Goal: Navigation & Orientation: Find specific page/section

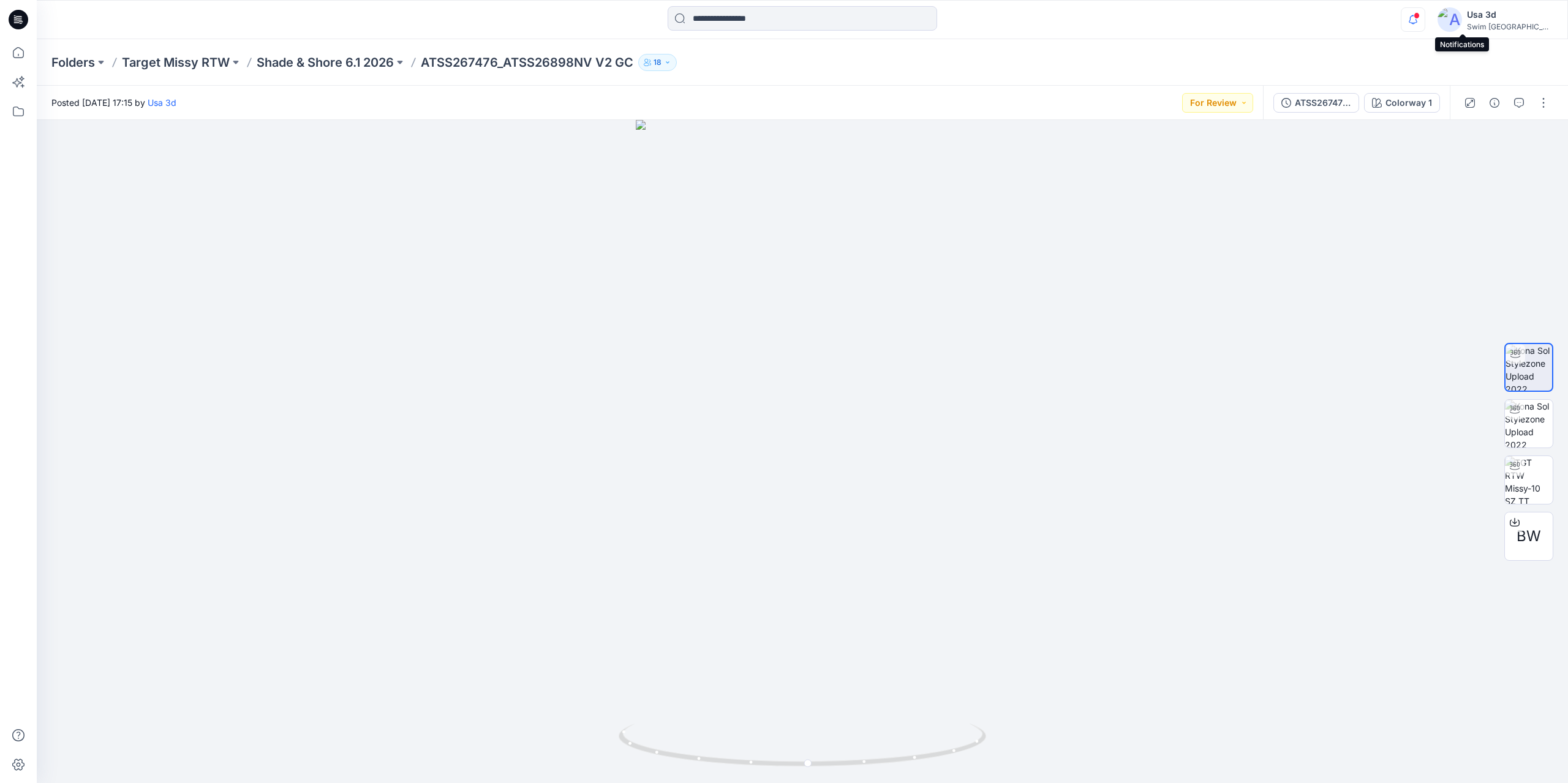
click at [1424, 18] on icon "button" at bounding box center [1413, 19] width 24 height 24
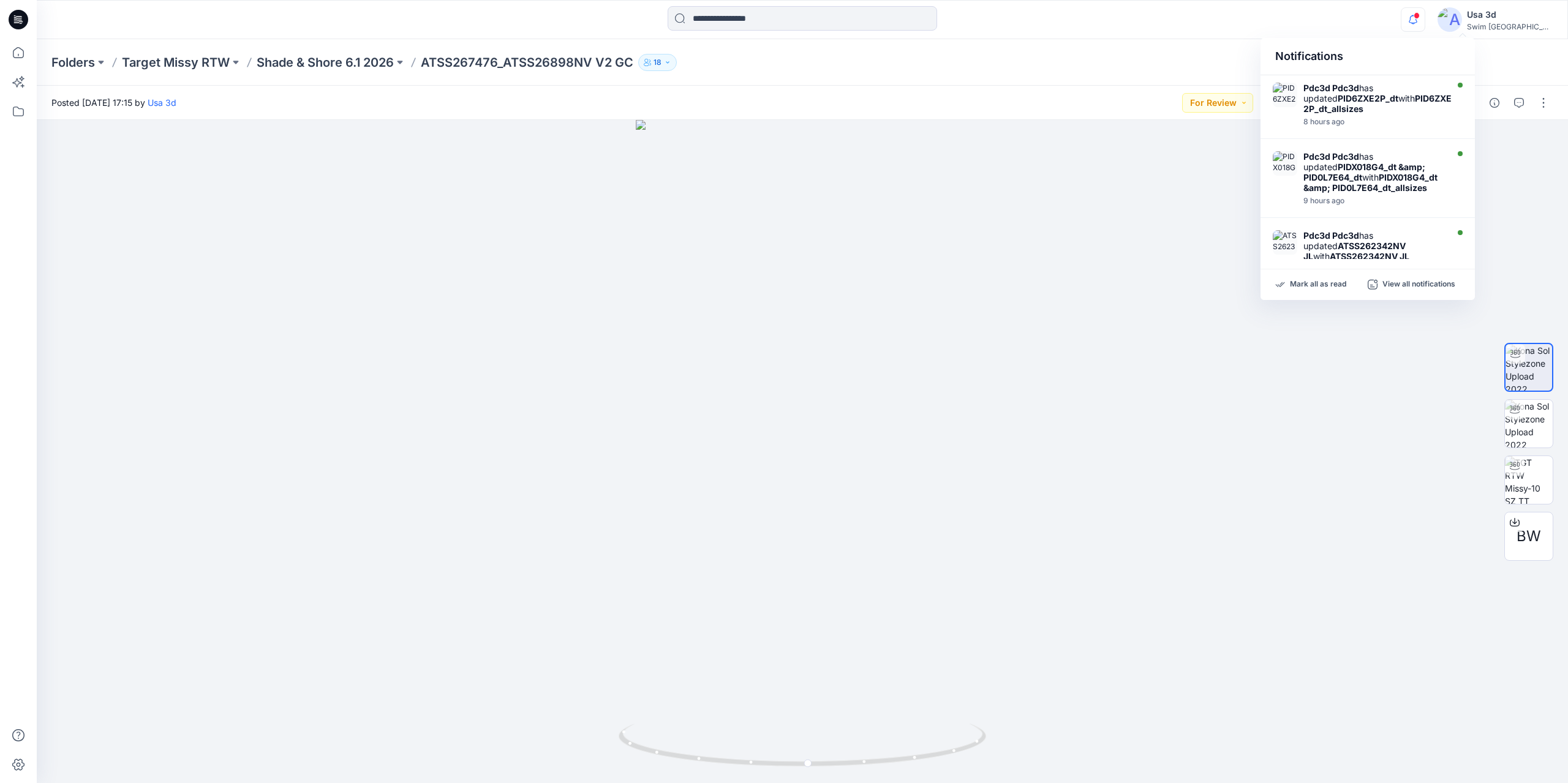
click at [1424, 18] on icon "button" at bounding box center [1413, 19] width 24 height 24
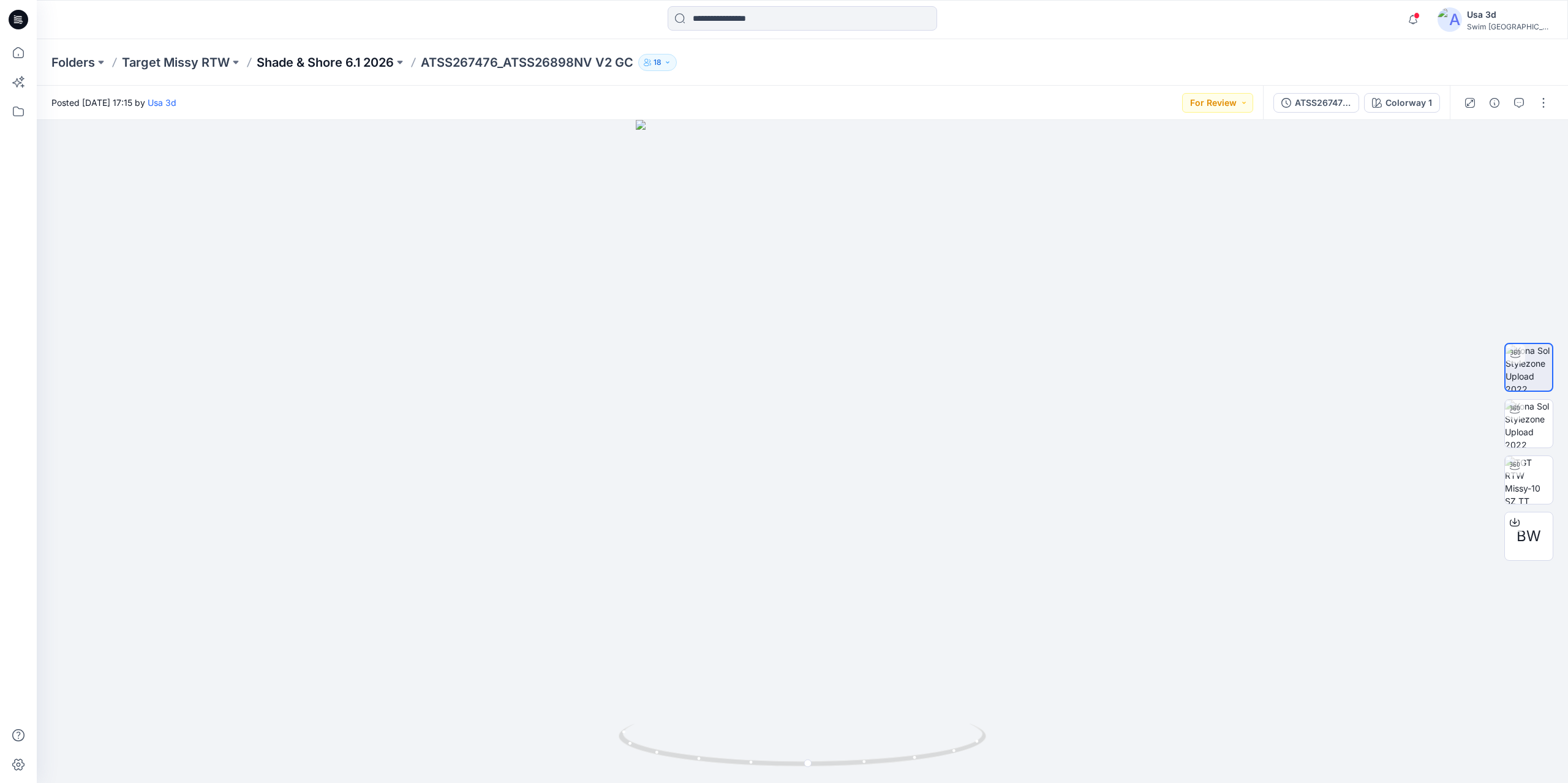
click at [291, 64] on p "Shade & Shore 6.1 2026" at bounding box center [325, 63] width 137 height 17
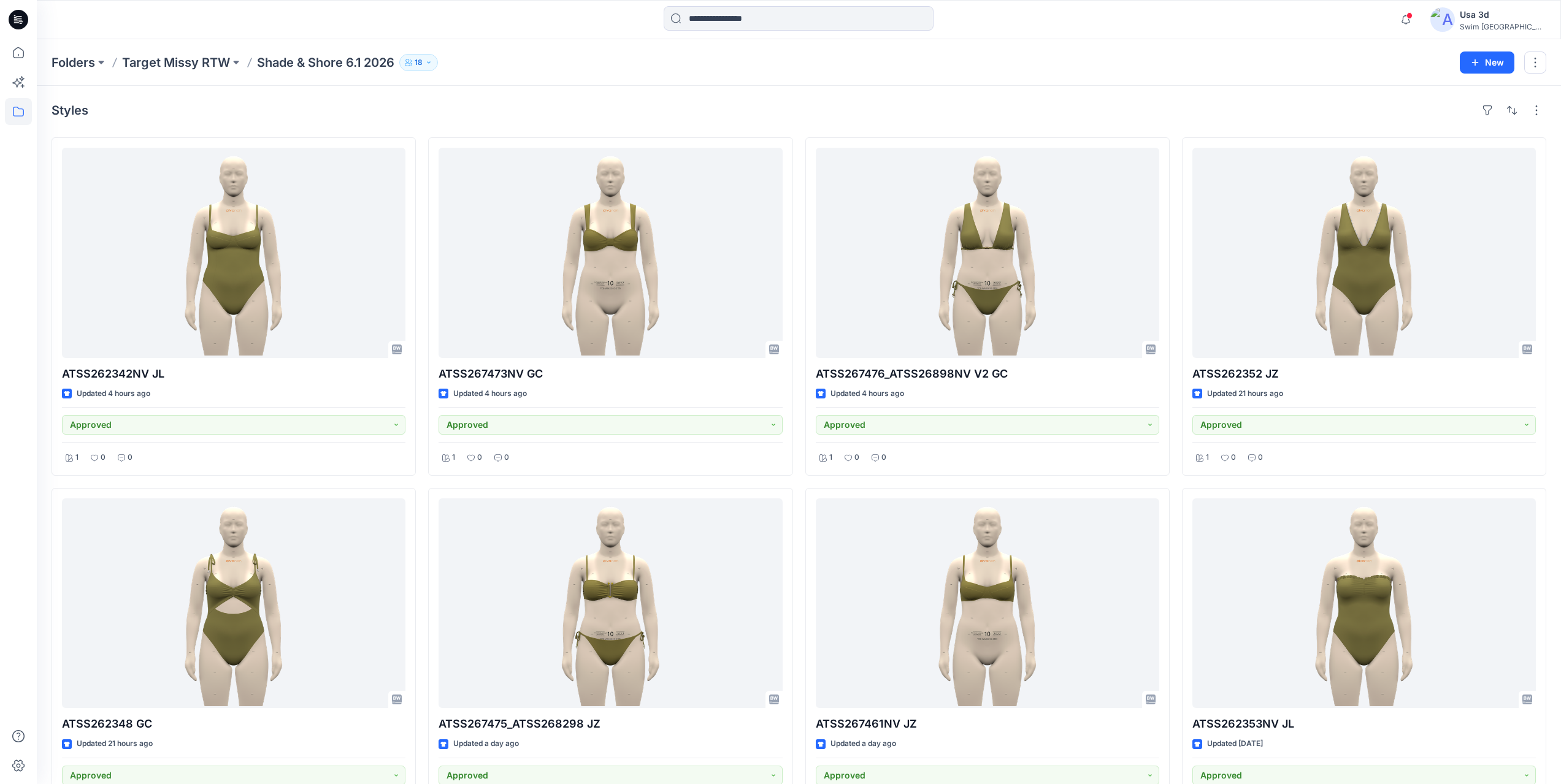
click at [23, 22] on icon at bounding box center [20, 21] width 4 height 1
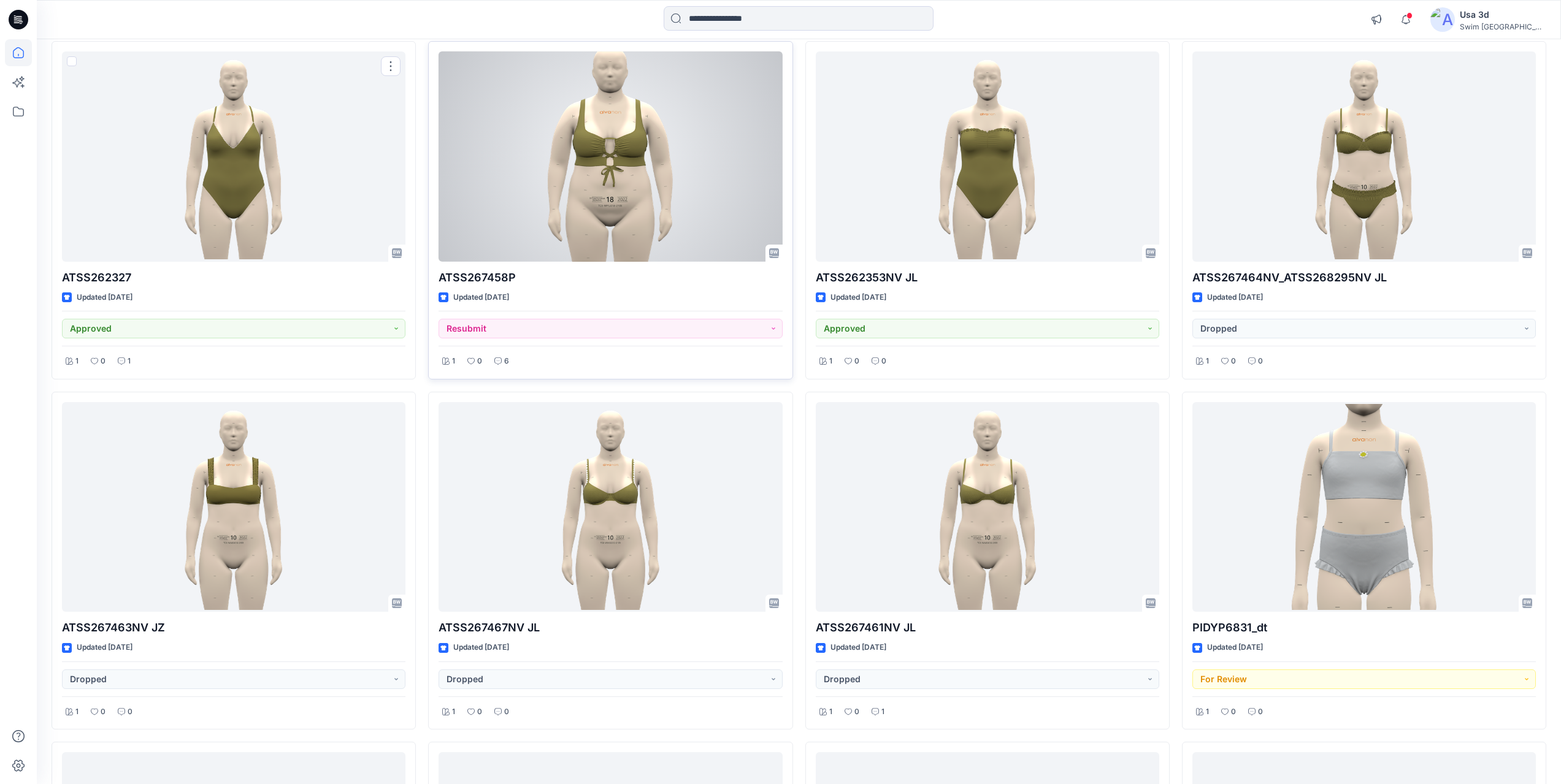
scroll to position [1160, 0]
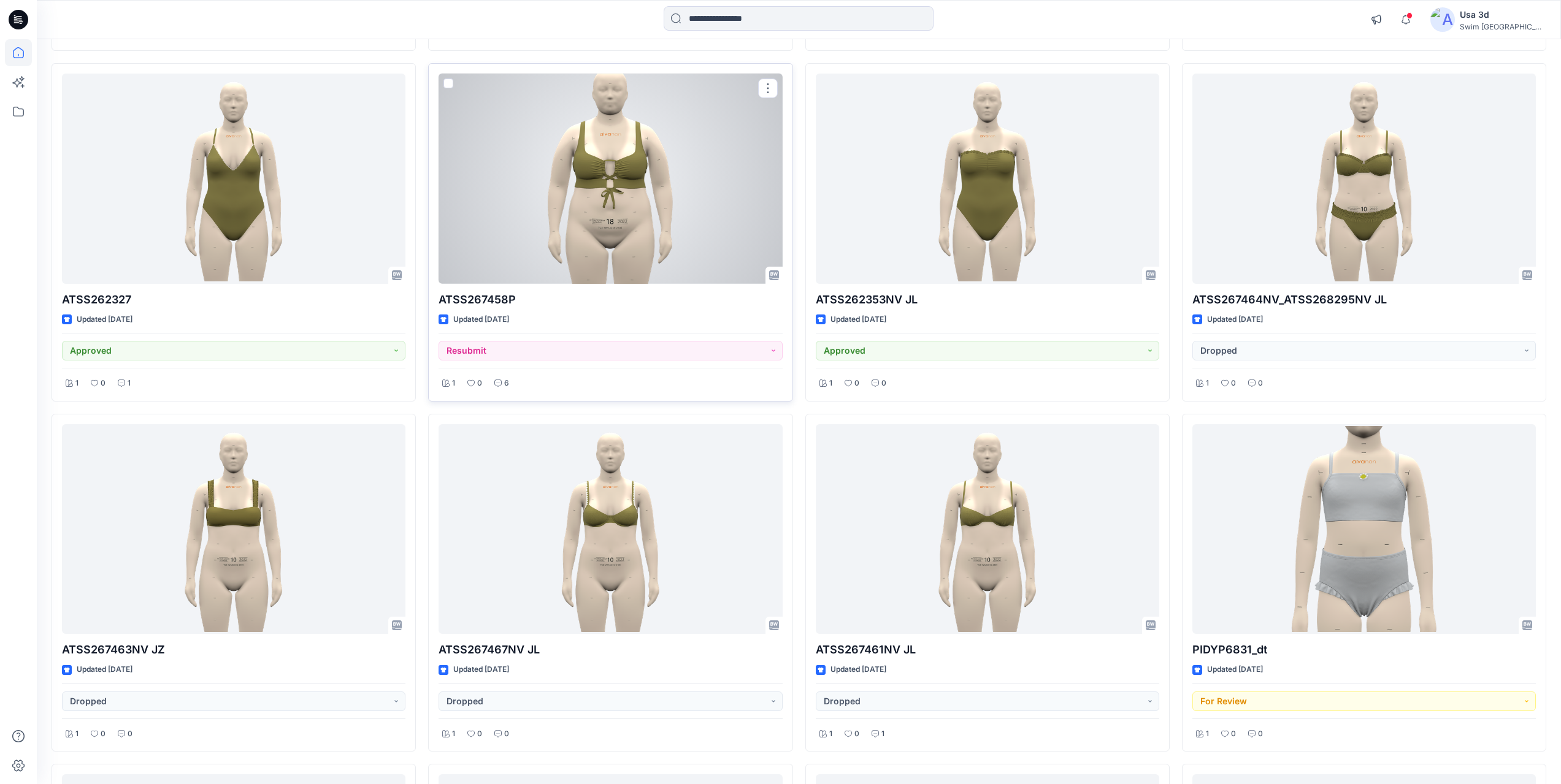
click at [594, 185] on div at bounding box center [610, 179] width 343 height 211
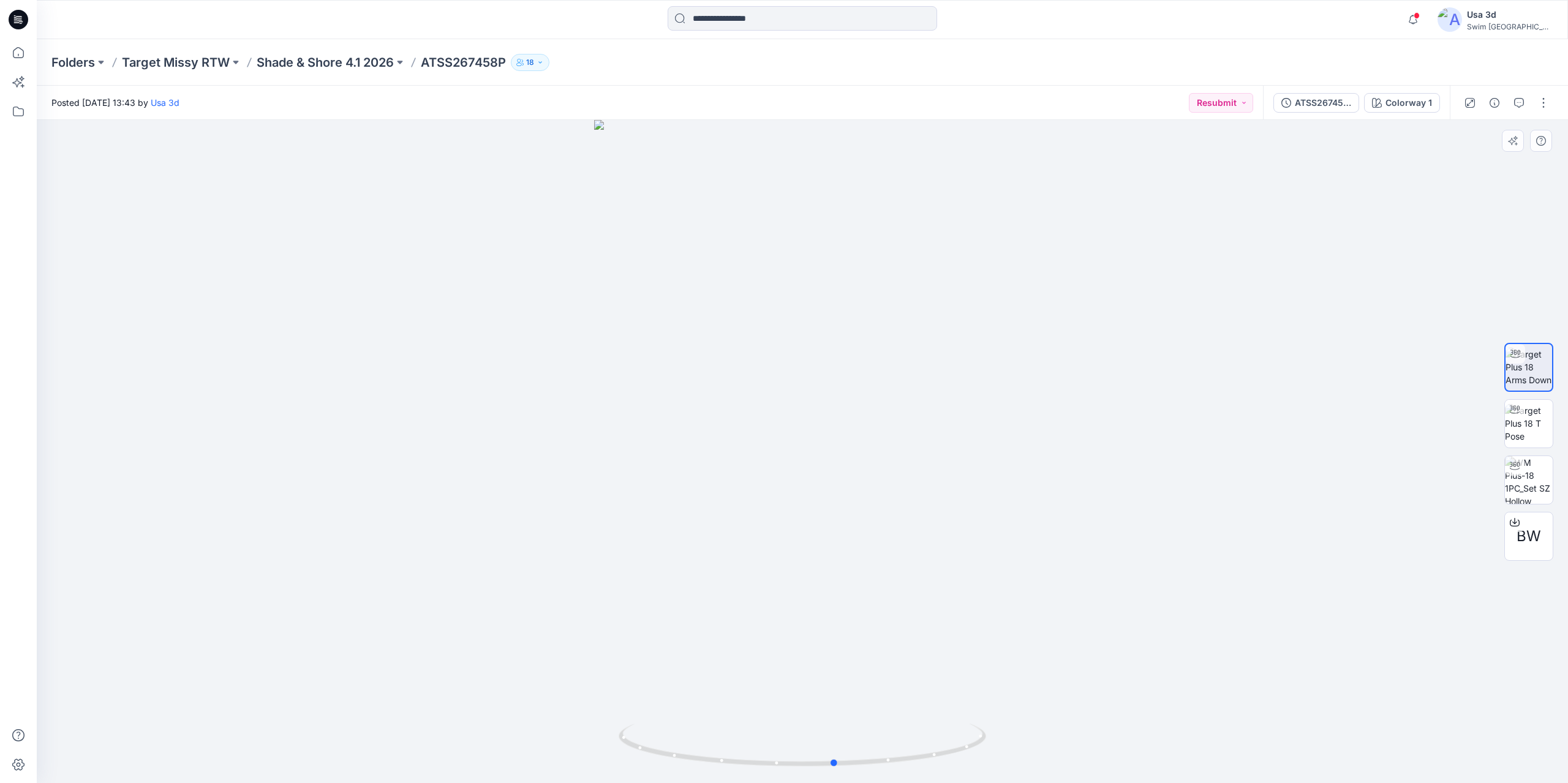
drag, startPoint x: 744, startPoint y: 432, endPoint x: 777, endPoint y: 425, distance: 33.7
click at [777, 425] on div at bounding box center [802, 451] width 1531 height 663
click at [1424, 20] on icon "button" at bounding box center [1413, 19] width 24 height 24
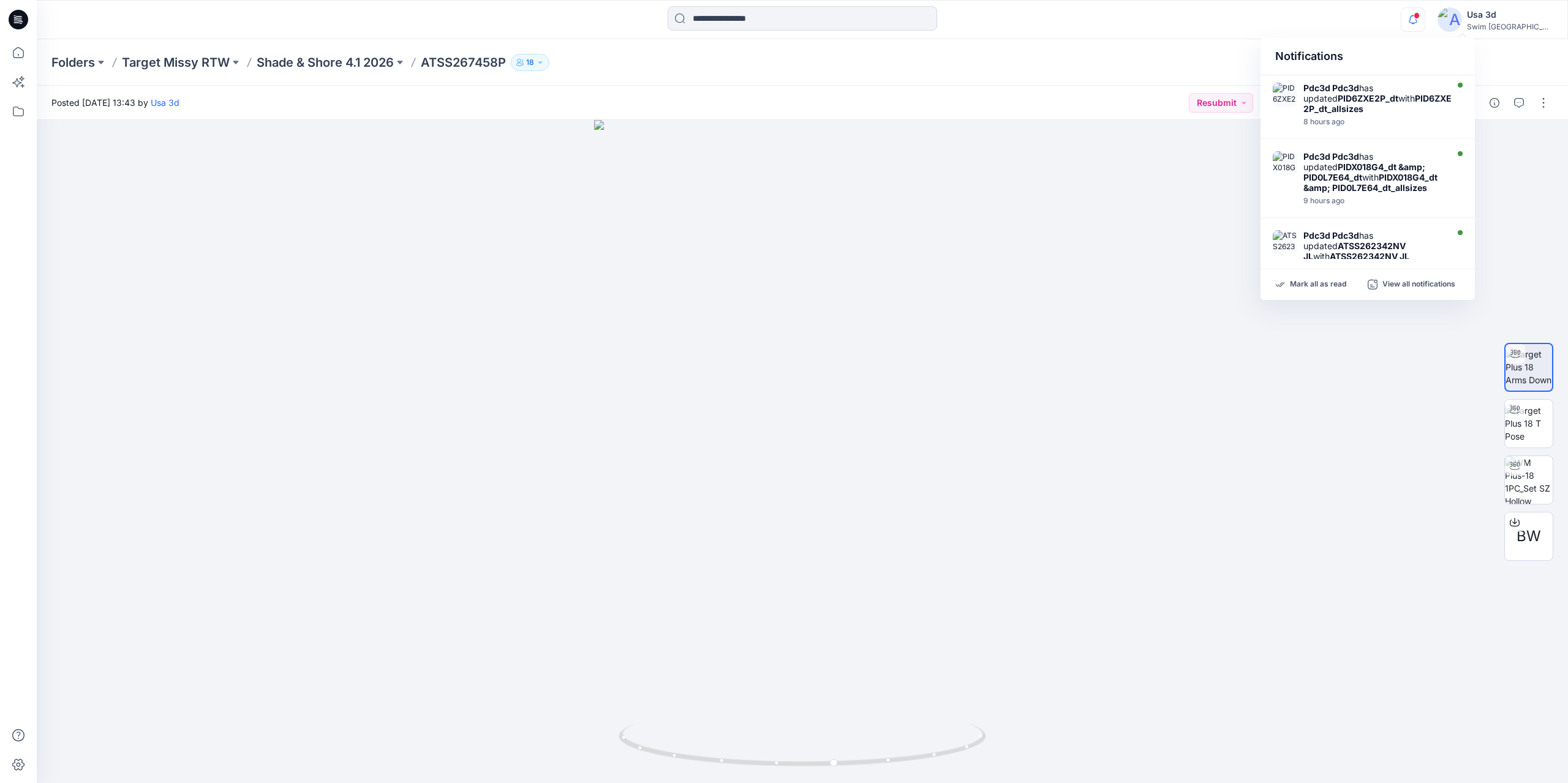
click at [1424, 20] on icon "button" at bounding box center [1413, 19] width 24 height 24
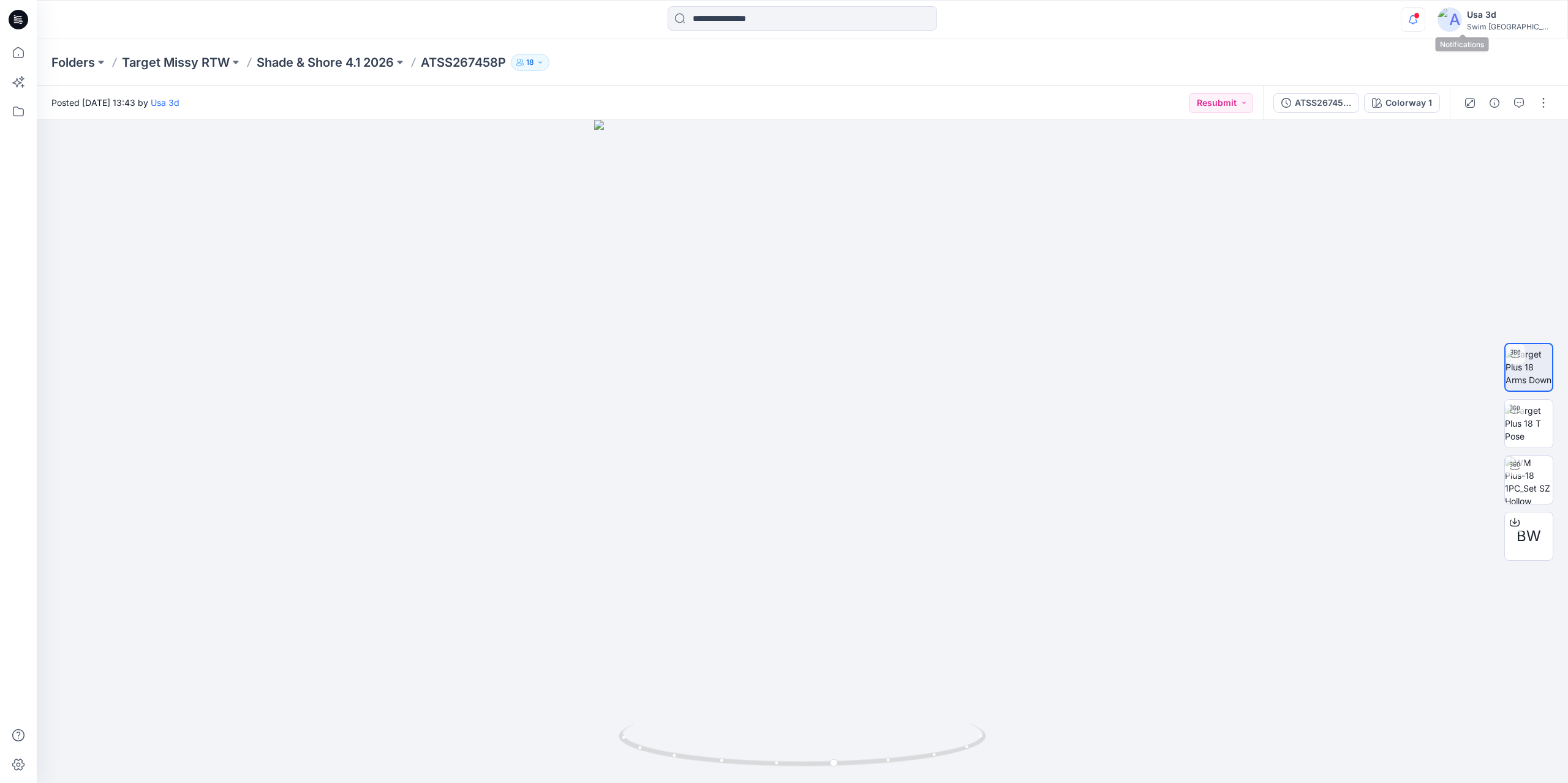
click at [1424, 13] on icon "button" at bounding box center [1413, 19] width 24 height 24
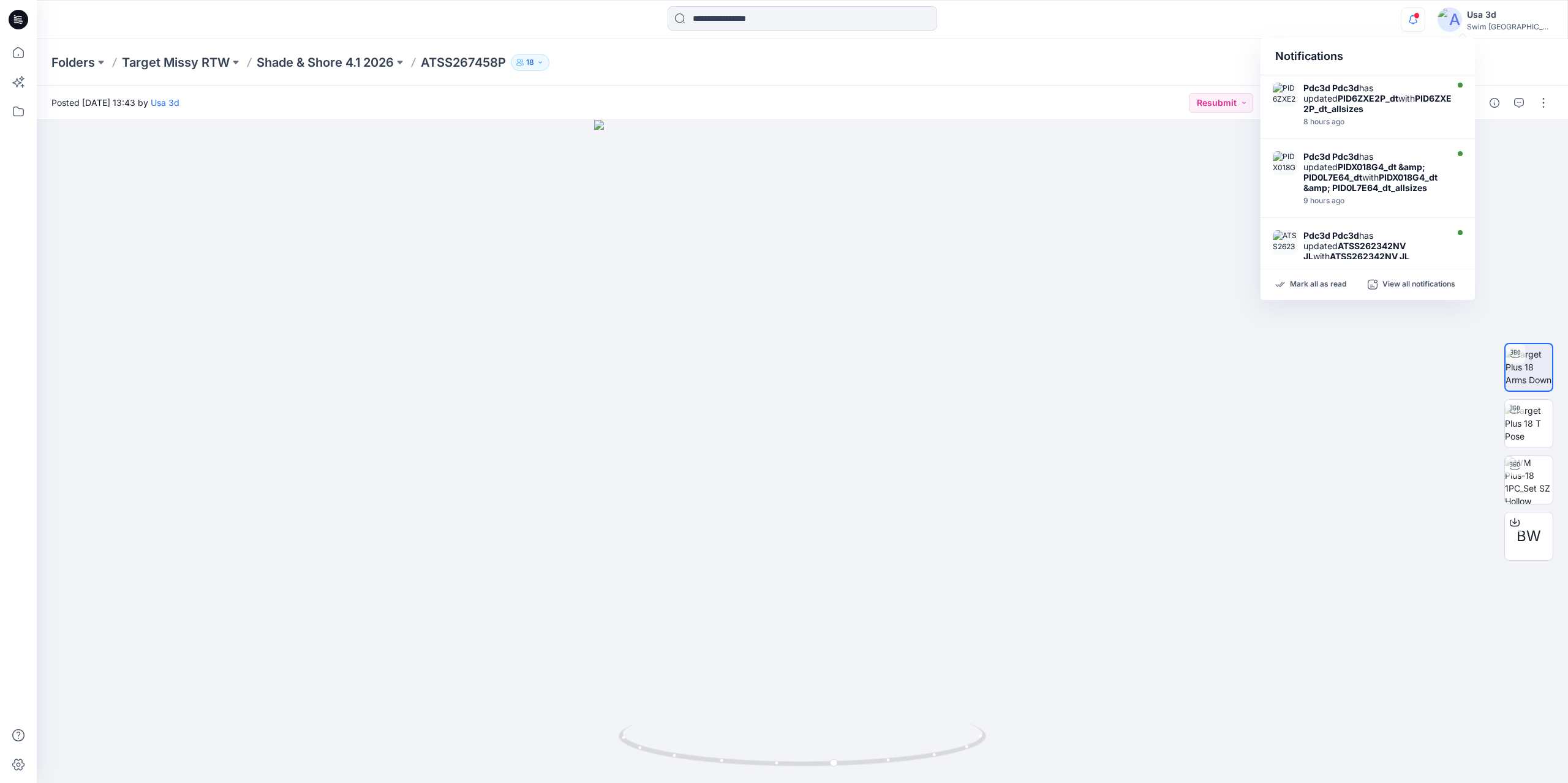
click at [1424, 13] on icon "button" at bounding box center [1413, 19] width 24 height 24
